Goal: Task Accomplishment & Management: Manage account settings

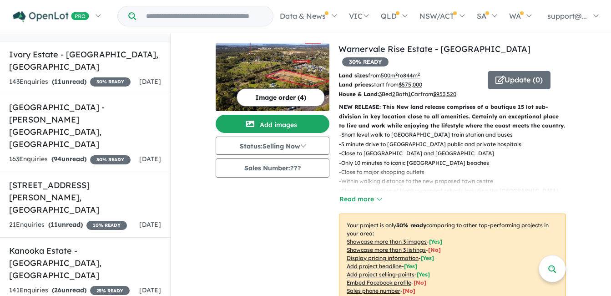
scroll to position [120, 0]
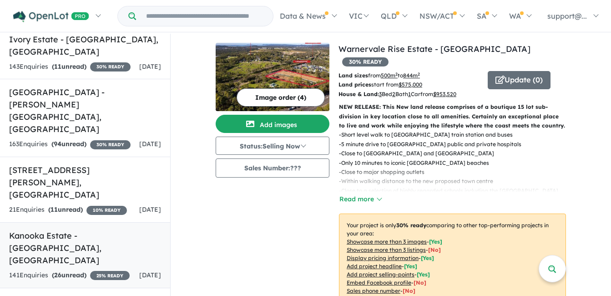
click at [120, 270] on div "141 Enquir ies ( 26 unread) 25 % READY" at bounding box center [69, 275] width 120 height 11
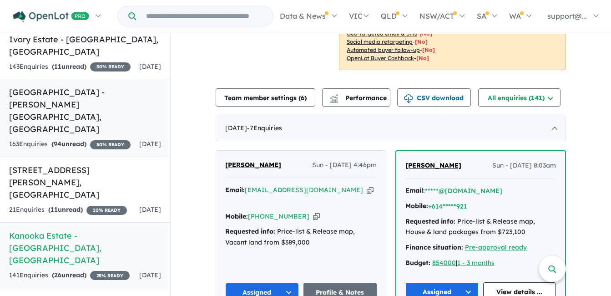
scroll to position [223, 0]
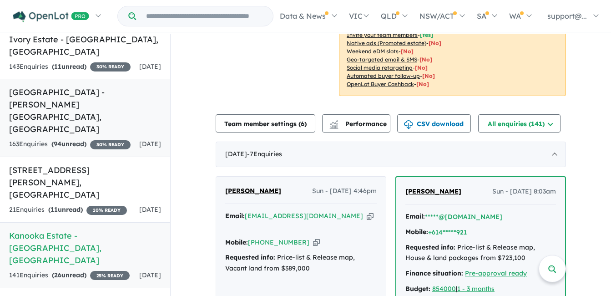
click at [57, 87] on link "[GEOGRAPHIC_DATA] - [PERSON_NAME][GEOGRAPHIC_DATA] , [GEOGRAPHIC_DATA] 163 Enqu…" at bounding box center [85, 118] width 170 height 78
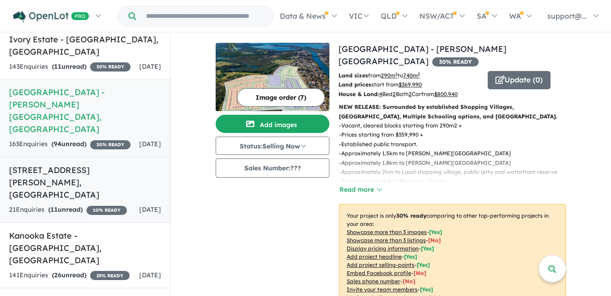
click at [69, 164] on h5 "[STREET_ADDRESS][PERSON_NAME]" at bounding box center [85, 182] width 152 height 37
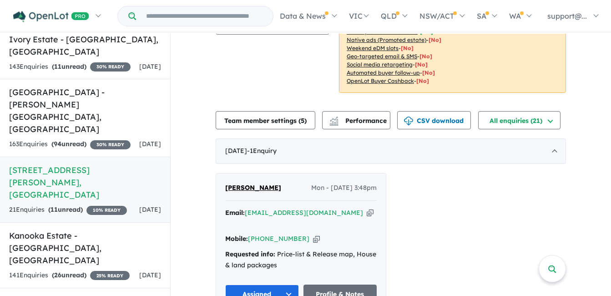
scroll to position [136, 0]
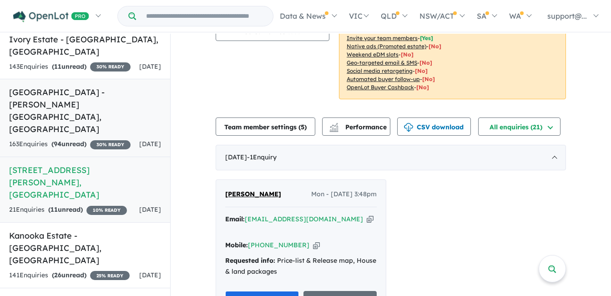
click at [125, 139] on div "163 Enquir ies ( 94 unread) 30 % READY" at bounding box center [69, 144] width 121 height 11
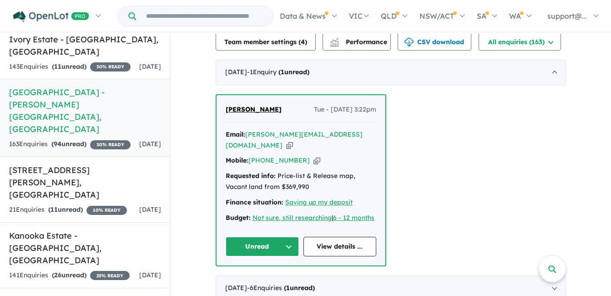
scroll to position [318, 0]
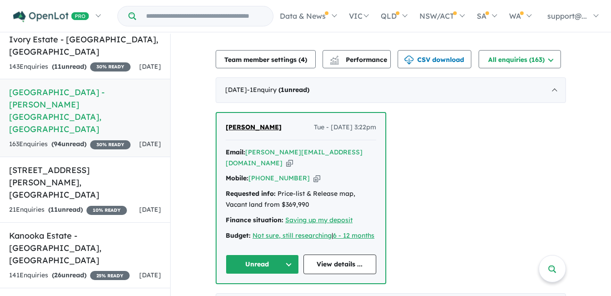
click at [293, 158] on icon "button" at bounding box center [289, 163] width 7 height 10
click at [313, 173] on icon "button" at bounding box center [316, 178] width 7 height 10
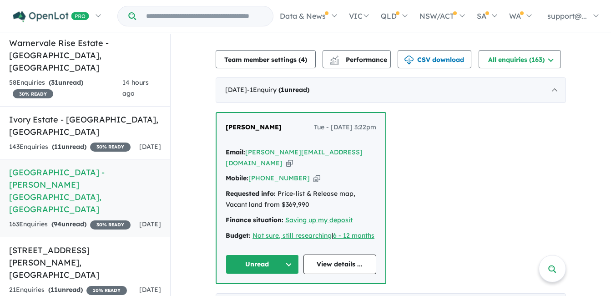
scroll to position [30, 0]
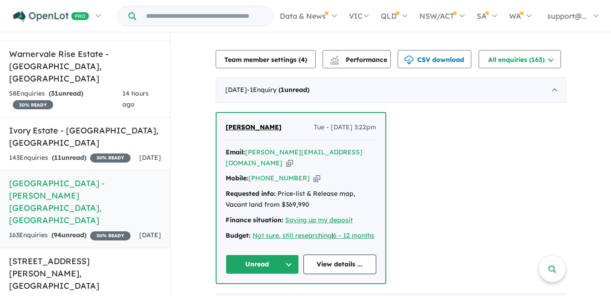
click at [250, 254] on button "Unread" at bounding box center [262, 264] width 73 height 20
click at [87, 152] on div "143 Enquir ies ( 11 unread) 30 % READY" at bounding box center [69, 157] width 121 height 11
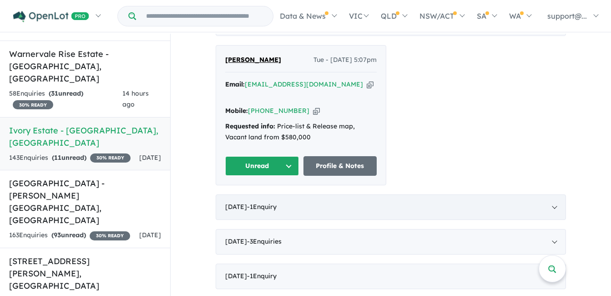
scroll to position [318, 0]
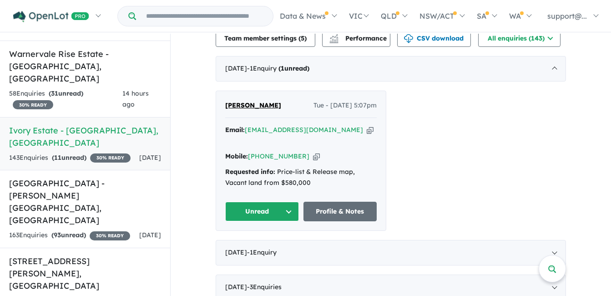
click at [366, 130] on icon "button" at bounding box center [369, 130] width 7 height 10
click at [313, 151] on icon "button" at bounding box center [316, 156] width 7 height 10
click at [249, 201] on button "Unread" at bounding box center [262, 211] width 74 height 20
click at [255, 243] on button "Assigned" at bounding box center [265, 253] width 79 height 21
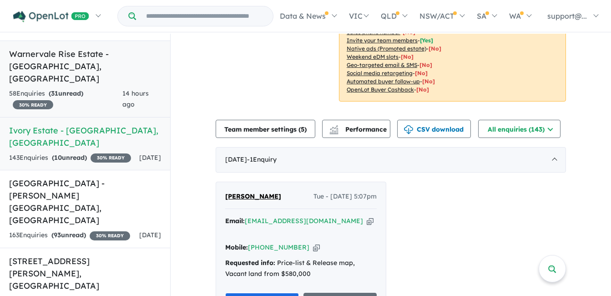
click at [119, 88] on div "58 Enquir ies ( 31 unread) 30 % READY" at bounding box center [65, 99] width 113 height 22
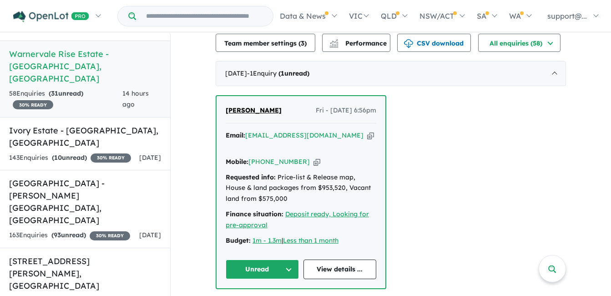
scroll to position [318, 0]
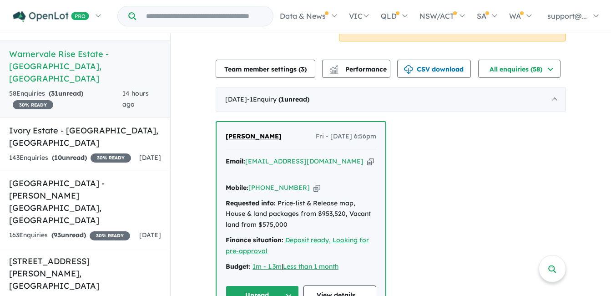
click at [367, 156] on icon "button" at bounding box center [370, 161] width 7 height 10
click at [313, 183] on icon "button" at bounding box center [316, 188] width 7 height 10
click at [281, 285] on button "Unread" at bounding box center [262, 295] width 73 height 20
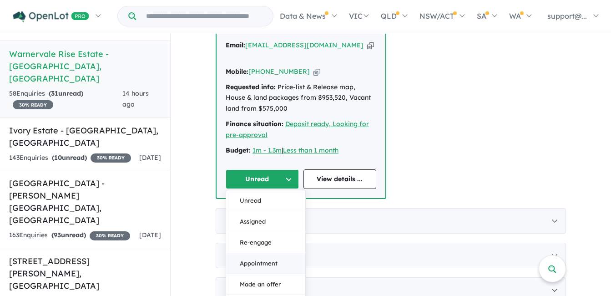
scroll to position [455, 0]
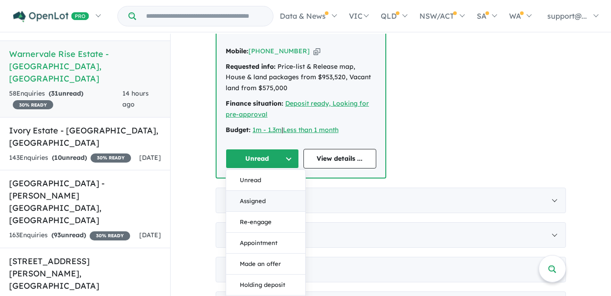
click at [260, 190] on button "Assigned" at bounding box center [265, 200] width 79 height 21
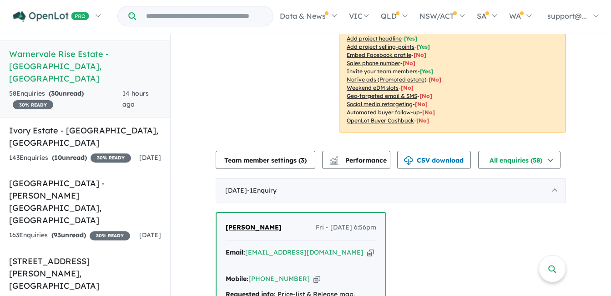
scroll to position [182, 0]
